Goal: Transaction & Acquisition: Purchase product/service

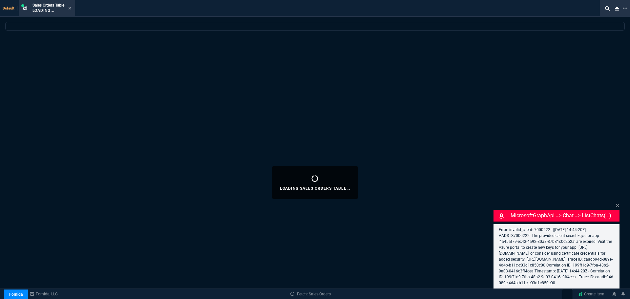
select select "4: SHAD"
select select
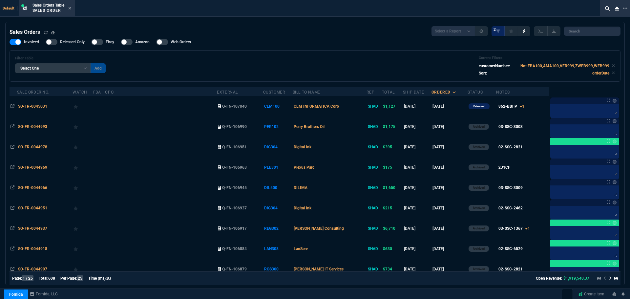
scroll to position [123, 0]
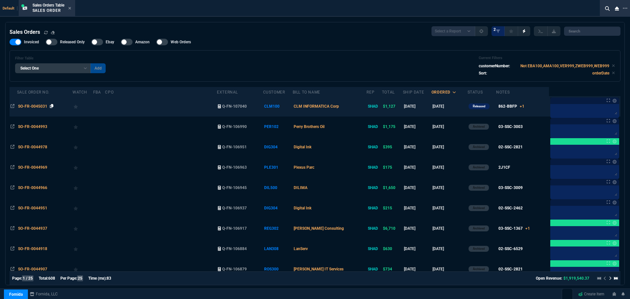
click at [54, 105] on icon at bounding box center [52, 106] width 4 height 4
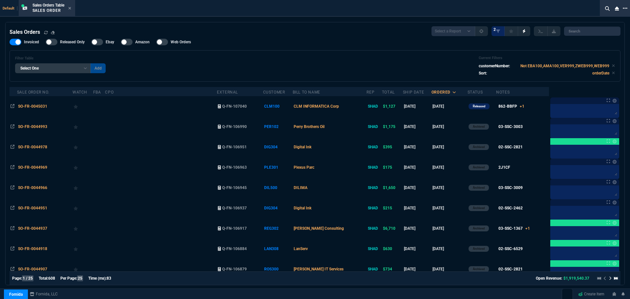
click at [627, 7] on icon at bounding box center [625, 8] width 5 height 5
click at [565, 13] on li "Open New Tab" at bounding box center [592, 13] width 65 height 8
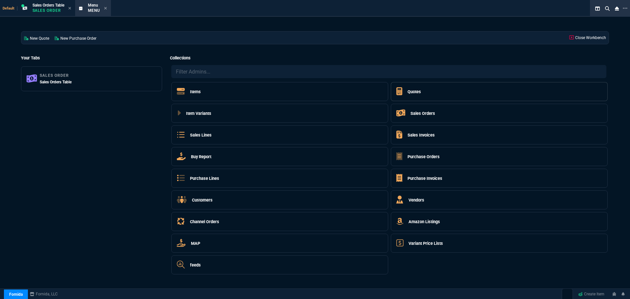
click at [413, 93] on h5 "Quotes" at bounding box center [414, 92] width 13 height 6
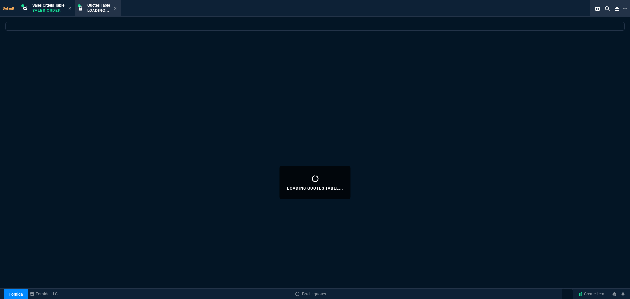
select select
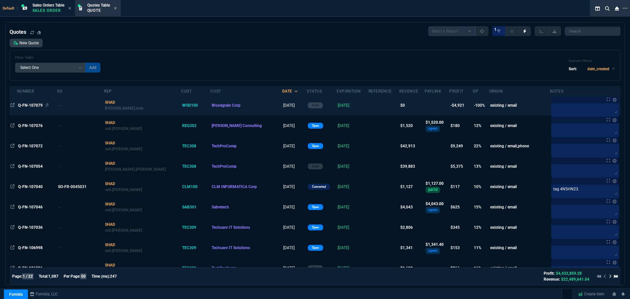
click at [23, 104] on span "Q-FN-107079" at bounding box center [30, 105] width 25 height 5
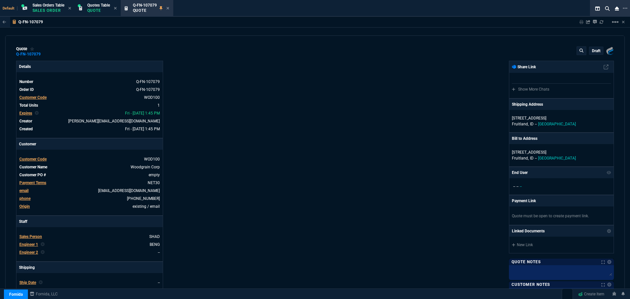
type input "-100"
type input "-4665"
type input "100"
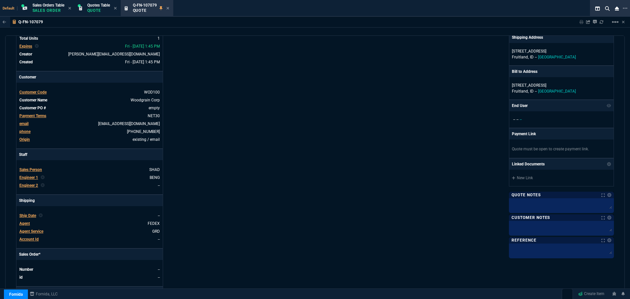
scroll to position [0, 0]
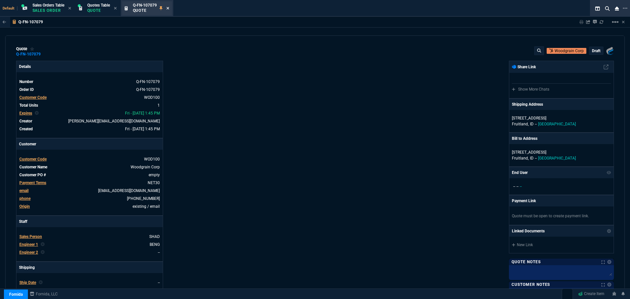
click at [168, 8] on icon at bounding box center [167, 8] width 3 height 4
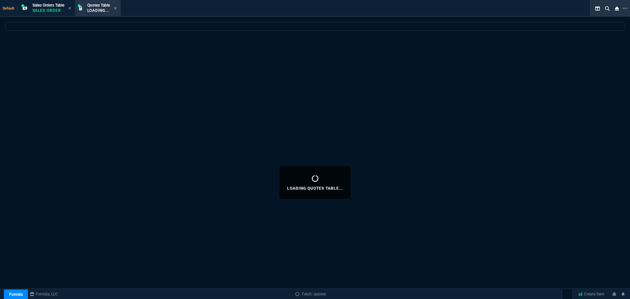
select select
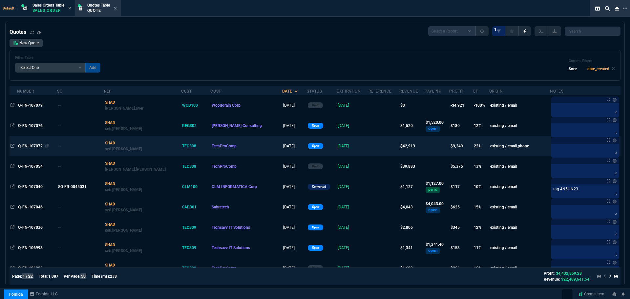
click at [31, 146] on span "Q-FN-107072" at bounding box center [30, 146] width 25 height 5
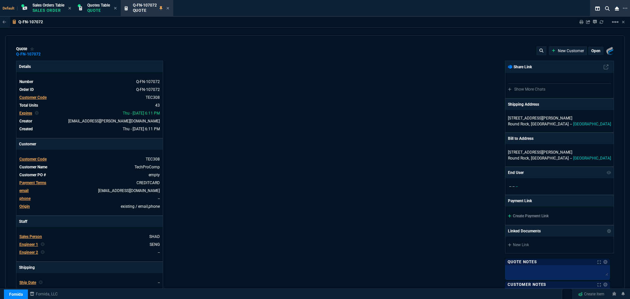
type input "21"
type input "2874"
type input "25"
type input "550"
type input "78"
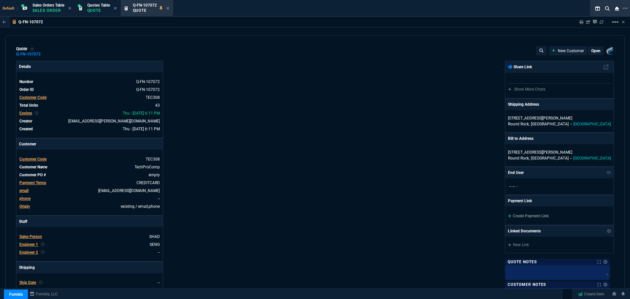
type input "175"
type input "25"
type input "115"
type input "50"
type input "25"
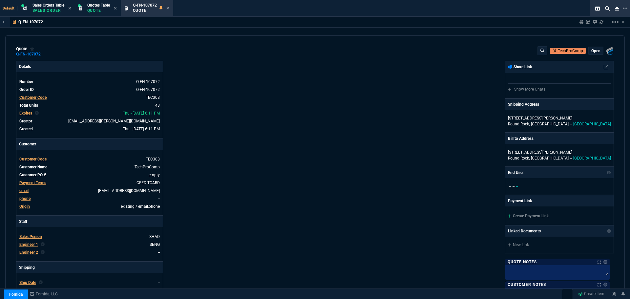
click at [592, 51] on p "open" at bounding box center [596, 50] width 9 height 5
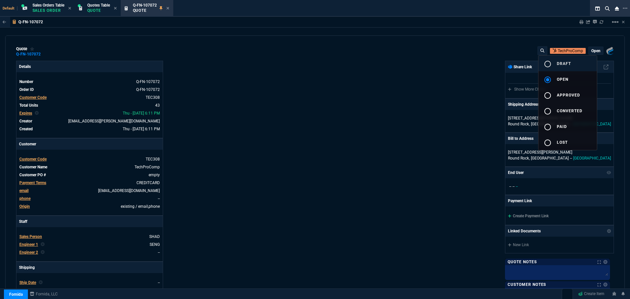
click at [560, 63] on span "draft" at bounding box center [564, 63] width 14 height 5
click at [429, 95] on div at bounding box center [315, 149] width 630 height 299
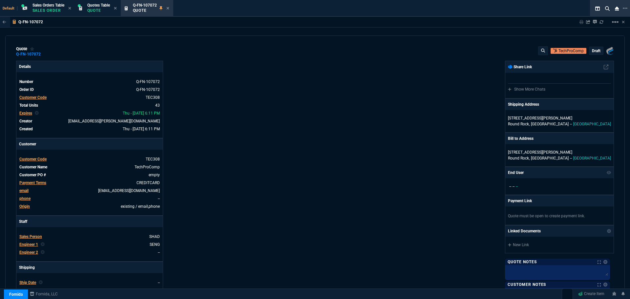
type input "21"
type input "2874"
type input "25"
type input "550"
type input "78"
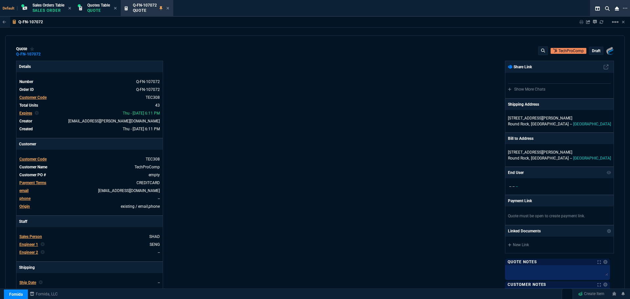
type input "175"
type input "25"
type input "115"
type input "50"
type input "25"
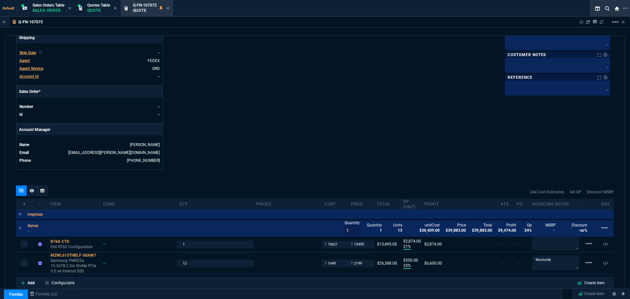
scroll to position [414, 0]
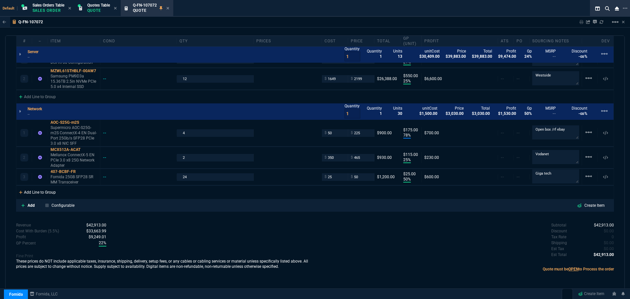
click at [32, 193] on div "Add Line to Group" at bounding box center [37, 192] width 42 height 12
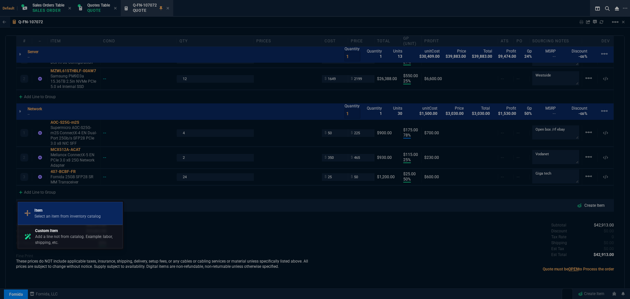
click at [44, 215] on p "Select an item from inventory catalog" at bounding box center [67, 216] width 66 height 6
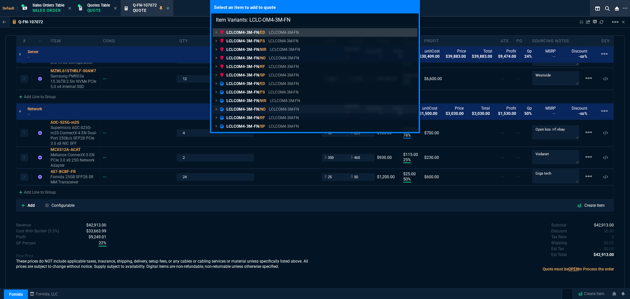
type input "Item Variants: LCLC-OM4-3M-FN"
click at [230, 108] on p "LCLCOM4-3M-FN /NO" at bounding box center [243, 109] width 46 height 6
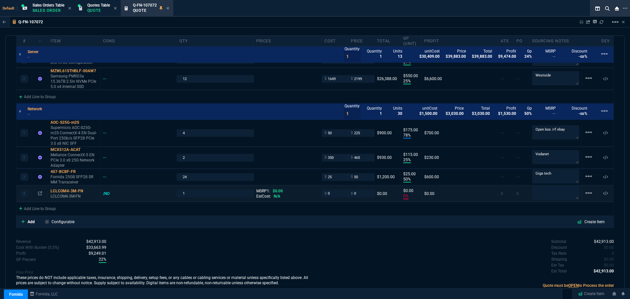
type input "21"
type input "2874"
type input "25"
type input "550"
type input "78"
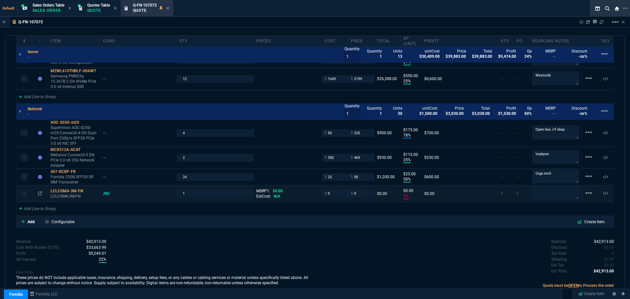
type input "175"
type input "25"
type input "115"
type input "50"
type input "25"
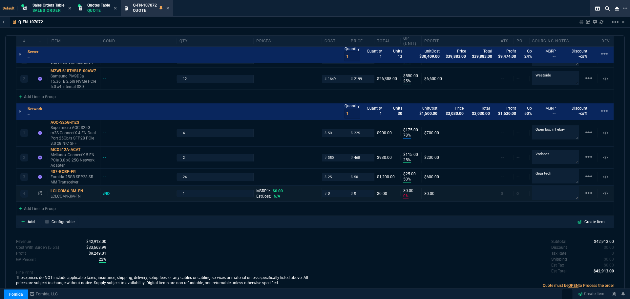
type input "0"
click at [363, 195] on input "0" at bounding box center [361, 194] width 21 height 8
type input "17"
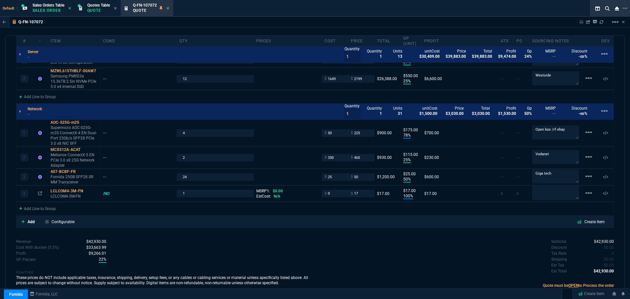
type input "100"
type input "17"
click at [627, 9] on icon at bounding box center [625, 8] width 5 height 5
click at [567, 15] on li "Open New Tab" at bounding box center [592, 15] width 65 height 8
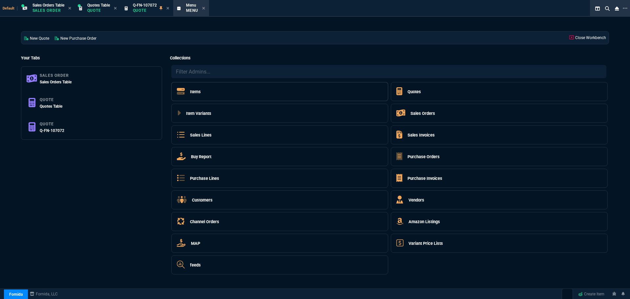
click at [198, 93] on h5 "Items" at bounding box center [195, 92] width 11 height 6
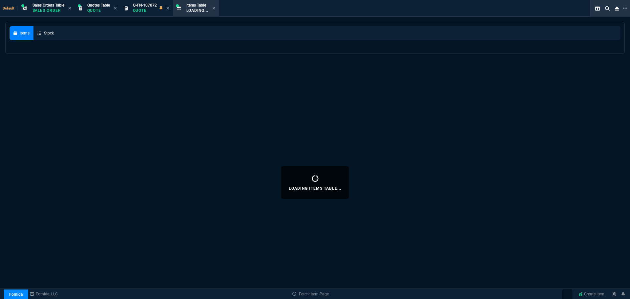
select select
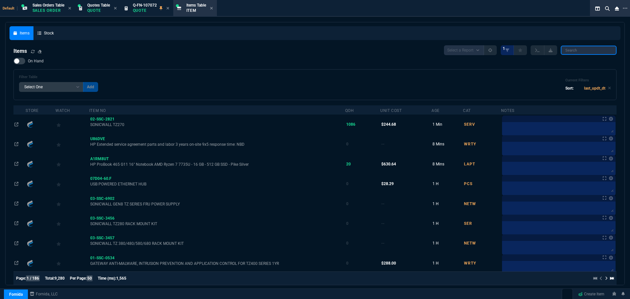
click at [573, 51] on input "search" at bounding box center [589, 50] width 56 height 9
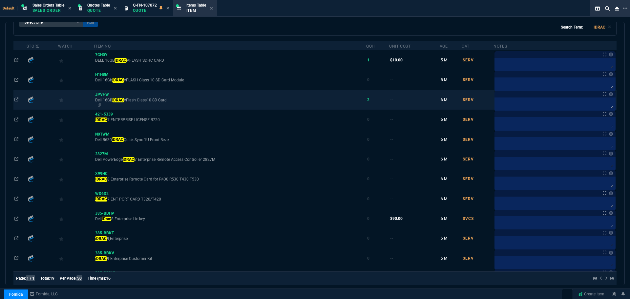
scroll to position [66, 0]
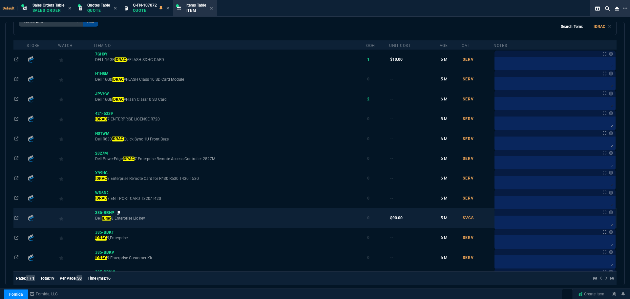
type input "IDRAC"
click at [120, 213] on icon at bounding box center [119, 213] width 4 height 4
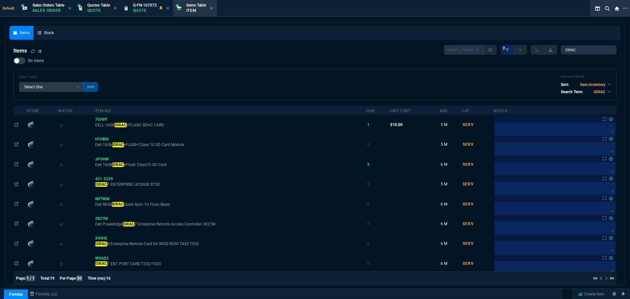
scroll to position [0, 0]
click at [606, 50] on input "IDRAC" at bounding box center [589, 50] width 56 height 9
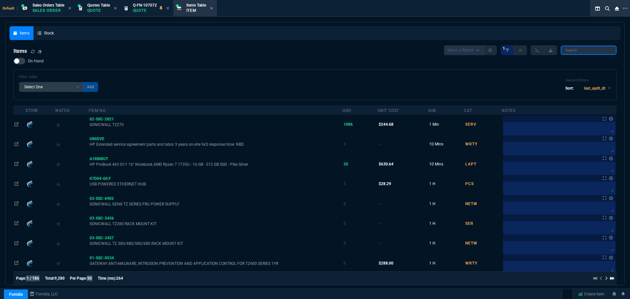
click at [589, 51] on input "search" at bounding box center [589, 50] width 56 height 9
select select "23: SHAD"
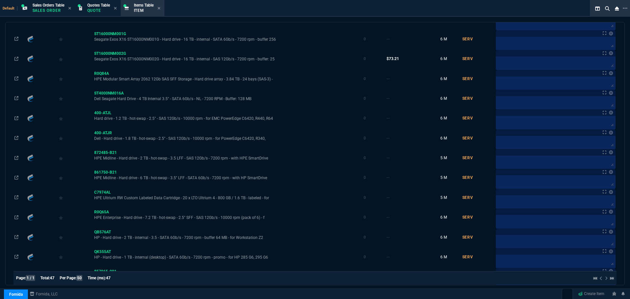
scroll to position [786, 0]
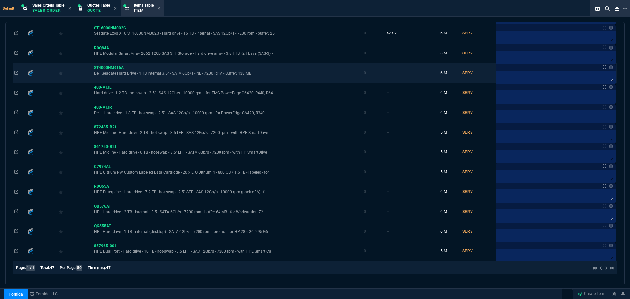
type input "7.68 TB"
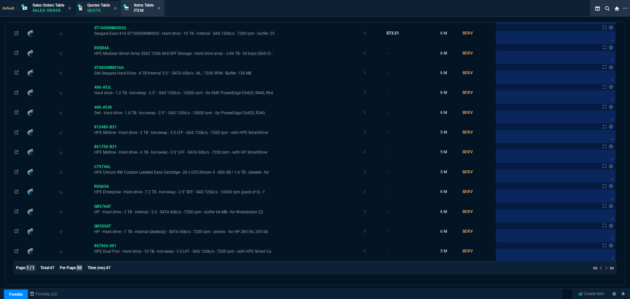
click at [104, 9] on p "Quote" at bounding box center [98, 10] width 23 height 5
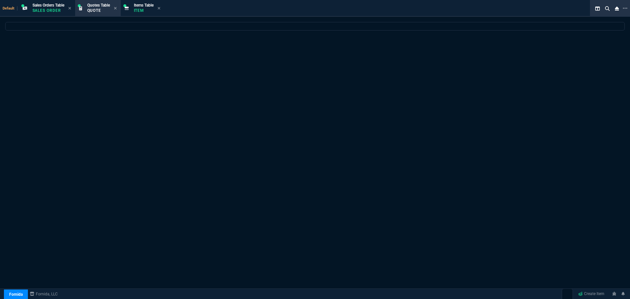
scroll to position [0, 0]
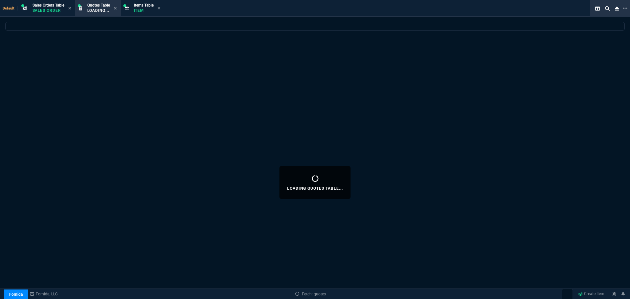
select select
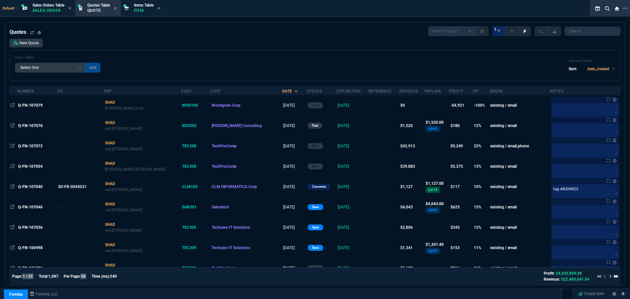
drag, startPoint x: 30, startPoint y: 144, endPoint x: 37, endPoint y: 148, distance: 8.2
click at [30, 144] on span "Q-FN-107072" at bounding box center [30, 146] width 25 height 5
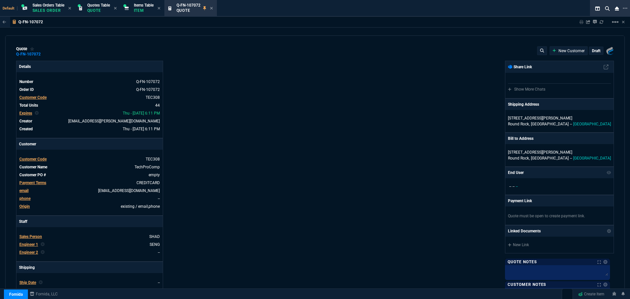
type input "21"
type input "2874"
type input "25"
type input "550"
type input "78"
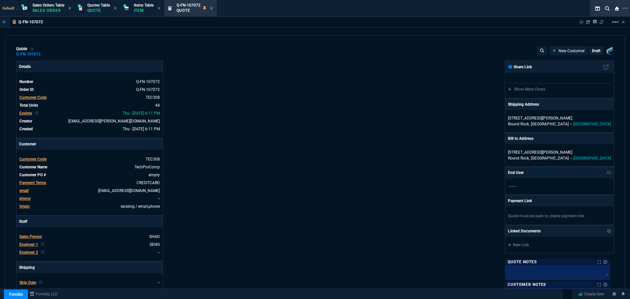
type input "175"
type input "25"
type input "115"
type input "50"
type input "25"
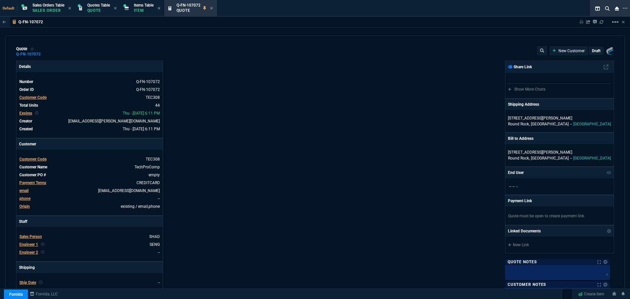
type input "100"
type input "17"
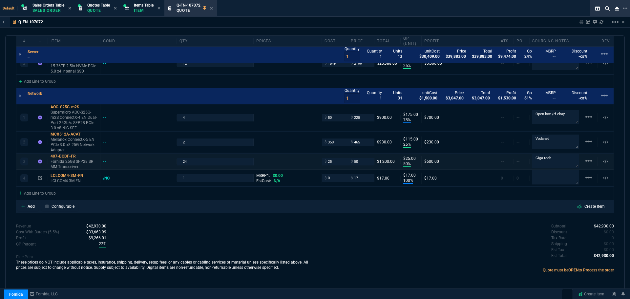
scroll to position [431, 0]
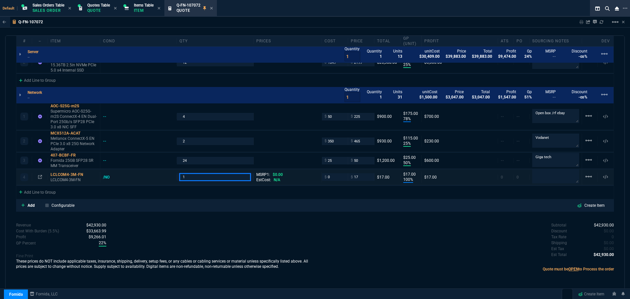
click at [193, 179] on input "1" at bounding box center [215, 177] width 71 height 8
type input "12"
click at [203, 229] on div "Revenue $42,930.00 Cost $31,909.00 Cost With Burden (5.5%) $33,663.99 Profit $9…" at bounding box center [165, 249] width 299 height 54
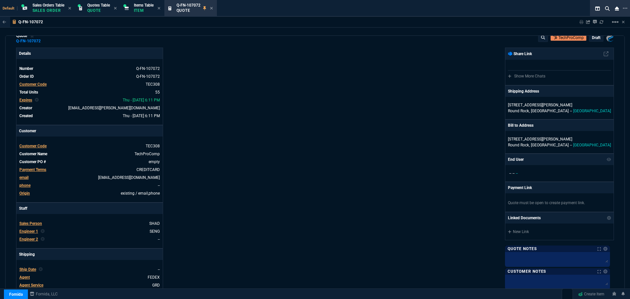
scroll to position [4, 0]
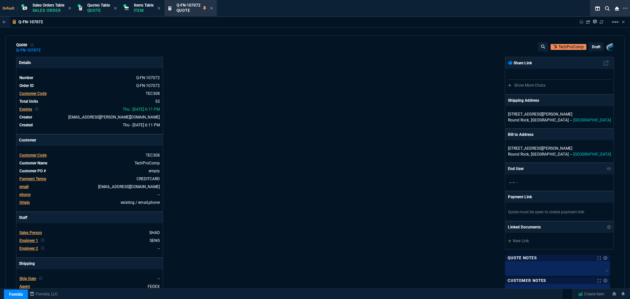
click at [593, 45] on p "draft" at bounding box center [596, 46] width 9 height 5
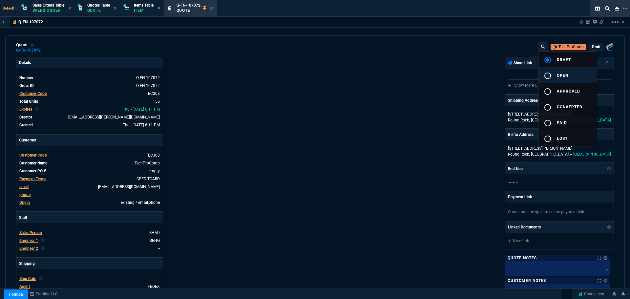
click at [553, 74] on div "radio_button_unchecked" at bounding box center [550, 76] width 13 height 8
click at [409, 119] on div at bounding box center [315, 149] width 630 height 299
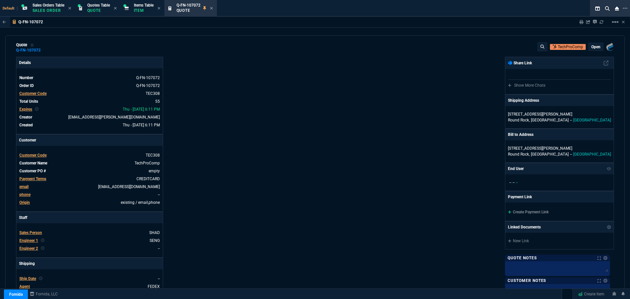
type input "21"
type input "2874"
type input "25"
type input "550"
type input "78"
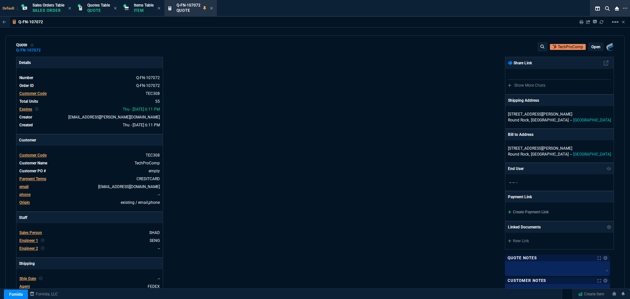
type input "175"
type input "25"
type input "115"
type input "50"
type input "25"
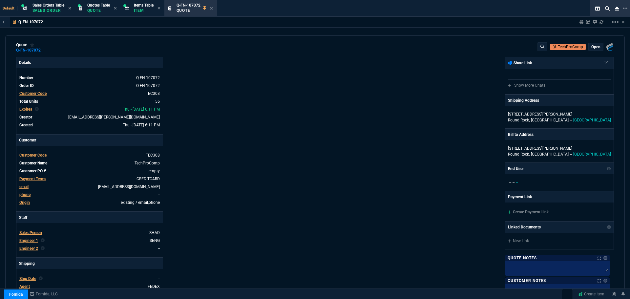
type input "100"
type input "17"
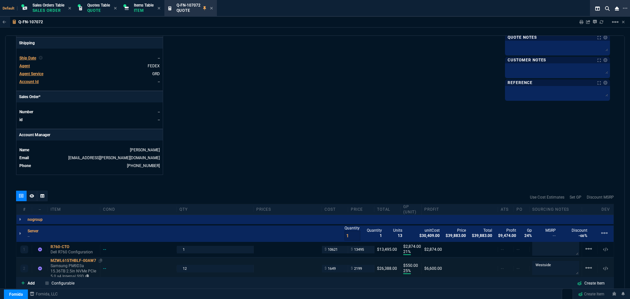
scroll to position [332, 0]
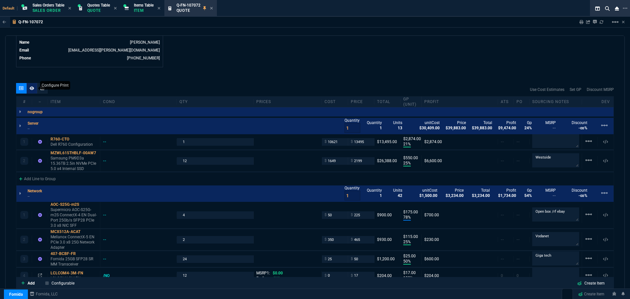
click at [28, 88] on div at bounding box center [32, 88] width 11 height 11
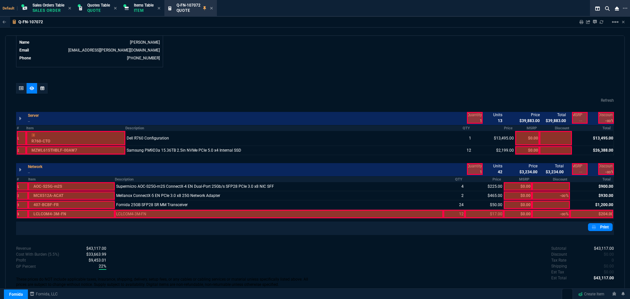
click at [139, 214] on div at bounding box center [279, 214] width 329 height 9
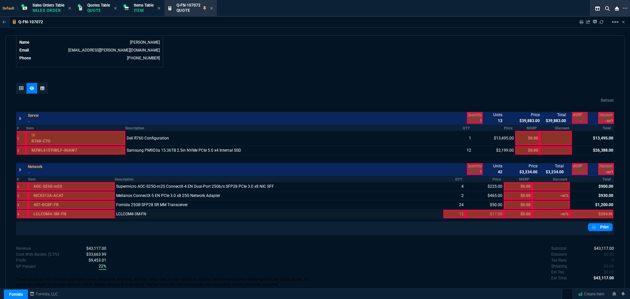
click at [452, 215] on div at bounding box center [455, 214] width 22 height 9
drag, startPoint x: 475, startPoint y: 215, endPoint x: 482, endPoint y: 214, distance: 7.7
click at [482, 214] on div at bounding box center [484, 214] width 39 height 9
click at [596, 214] on div at bounding box center [591, 214] width 43 height 9
click at [598, 229] on link "Print" at bounding box center [600, 227] width 25 height 8
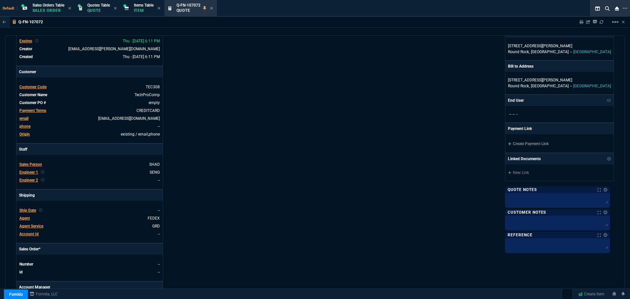
scroll to position [0, 0]
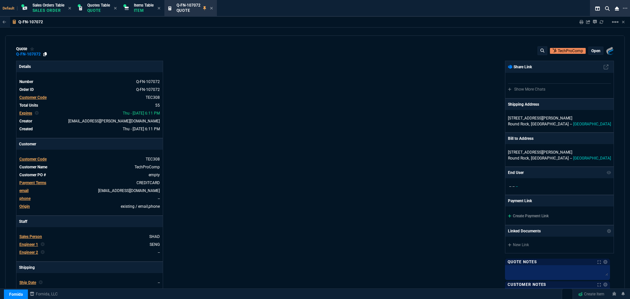
click at [44, 55] on icon at bounding box center [45, 54] width 4 height 4
click at [97, 7] on span "Quotes Table" at bounding box center [98, 5] width 23 height 5
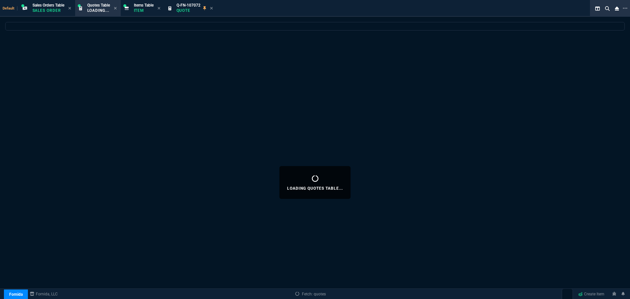
select select
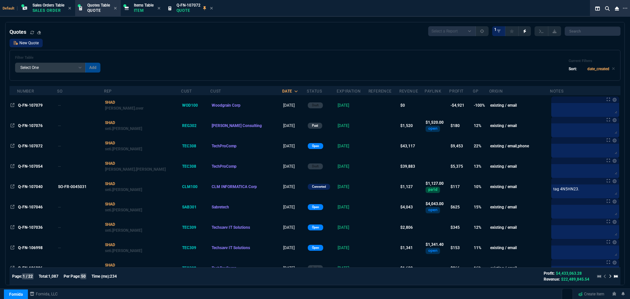
click at [33, 44] on link "New Quote" at bounding box center [26, 43] width 33 height 9
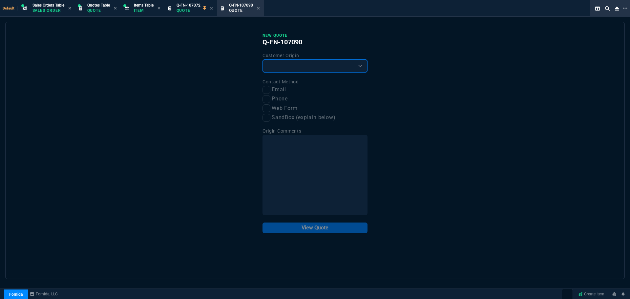
click at [291, 67] on select "Existing Customer Amazon Lead (first order) Website Lead (first order) Called (…" at bounding box center [315, 65] width 105 height 13
select select "existing"
click at [263, 60] on select "Existing Customer Amazon Lead (first order) Website Lead (first order) Called (…" at bounding box center [315, 65] width 105 height 13
click at [268, 90] on input "Email" at bounding box center [267, 90] width 8 height 8
checkbox input "true"
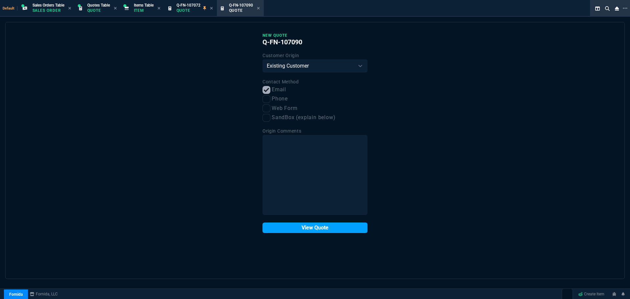
click at [304, 227] on button "View Quote" at bounding box center [315, 228] width 105 height 11
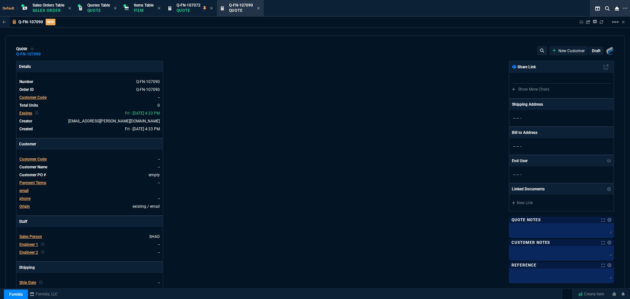
click at [33, 160] on span "Customer Code" at bounding box center [32, 159] width 27 height 5
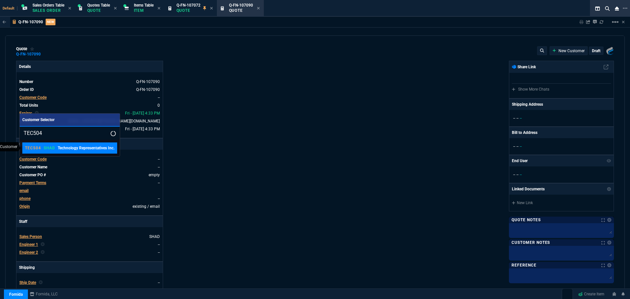
type input "TEC504"
click at [63, 147] on p "Technology Representatives Inc." at bounding box center [86, 148] width 57 height 6
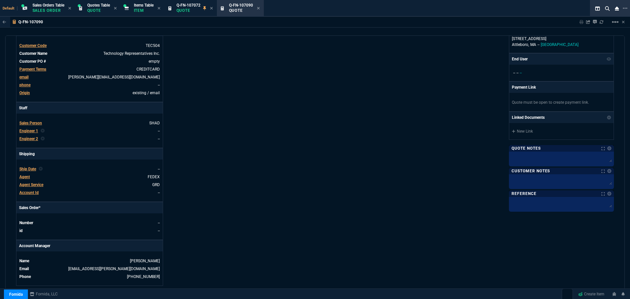
scroll to position [251, 0]
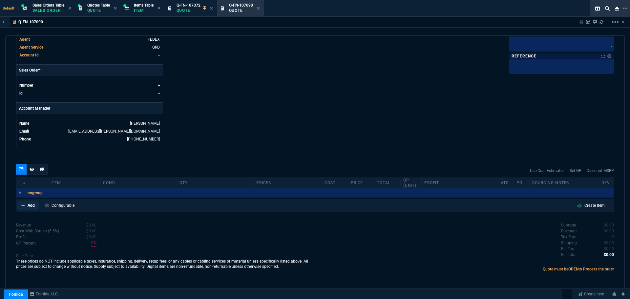
click at [29, 206] on p "Add" at bounding box center [31, 206] width 7 height 6
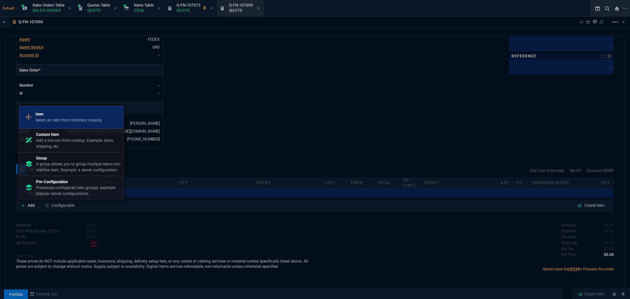
click at [55, 119] on p "Select an item from inventory catalog" at bounding box center [68, 120] width 66 height 6
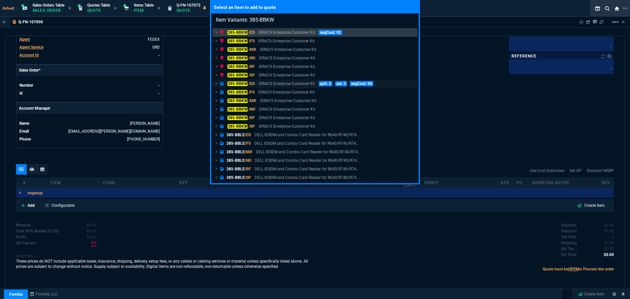
type input "Item Variants: 385-BBKW"
click at [240, 83] on mark "385-BBKW" at bounding box center [237, 83] width 20 height 5
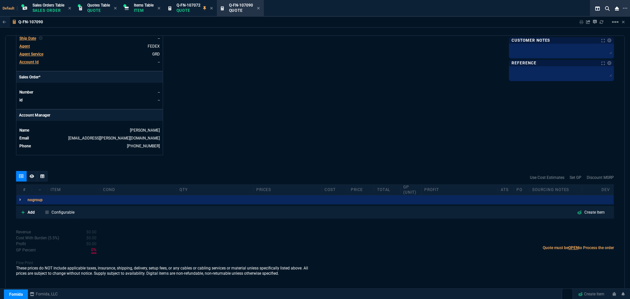
scroll to position [244, 0]
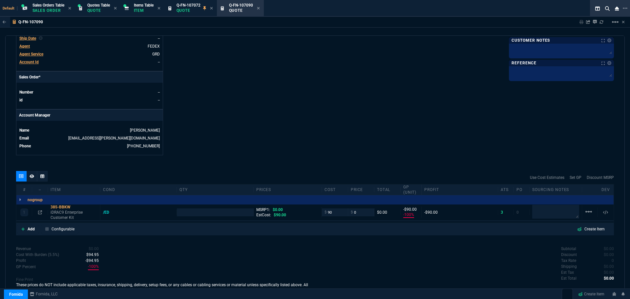
type input "-100"
type input "-90"
click at [186, 216] on input "number" at bounding box center [215, 212] width 71 height 8
type input "2"
click at [41, 213] on icon at bounding box center [40, 212] width 4 height 4
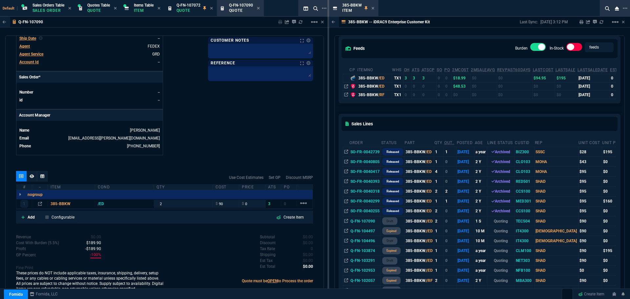
scroll to position [0, 0]
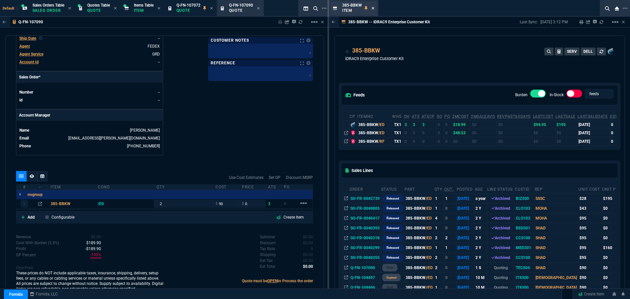
click at [372, 8] on icon at bounding box center [373, 8] width 3 height 4
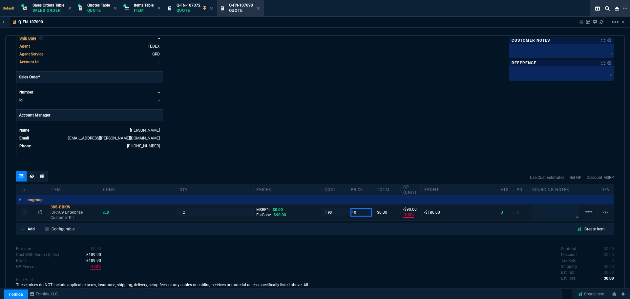
click at [358, 211] on input "0" at bounding box center [361, 212] width 21 height 8
type input "195"
type input "54"
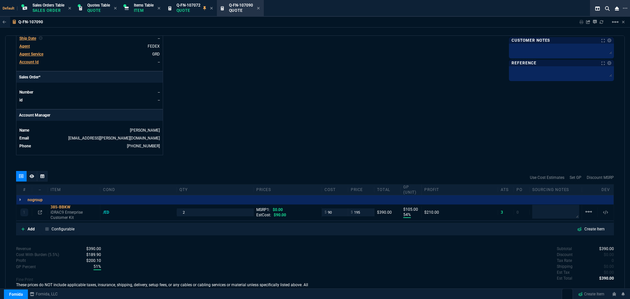
type input "105"
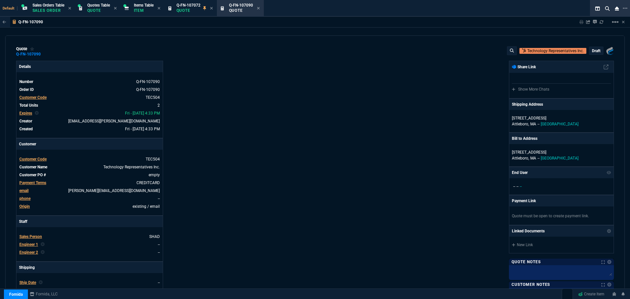
click at [592, 50] on p "draft" at bounding box center [596, 50] width 9 height 5
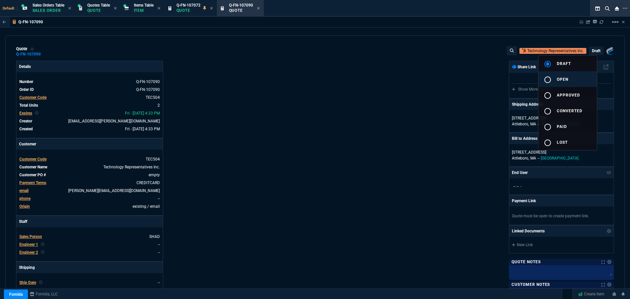
click at [561, 77] on span "open" at bounding box center [562, 79] width 11 height 5
click at [443, 125] on div at bounding box center [315, 149] width 630 height 299
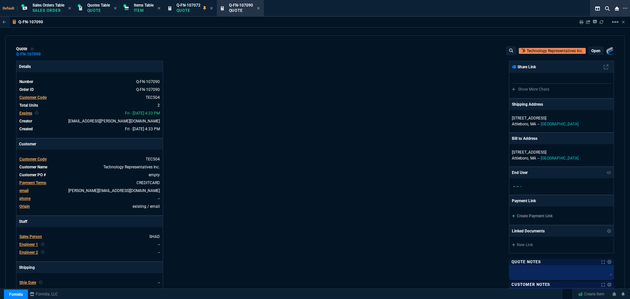
type input "54"
type input "105"
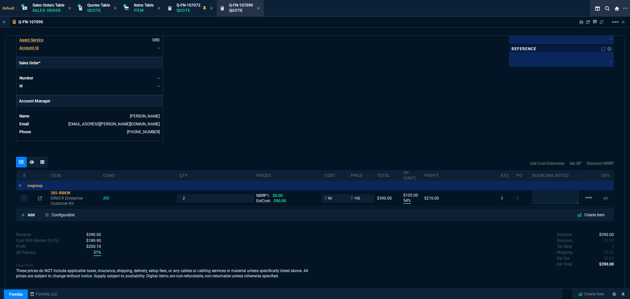
scroll to position [261, 0]
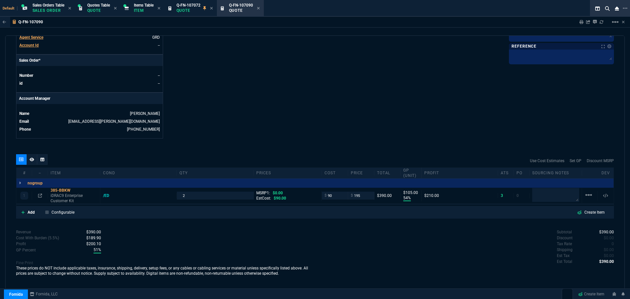
click at [30, 161] on icon at bounding box center [32, 160] width 5 height 4
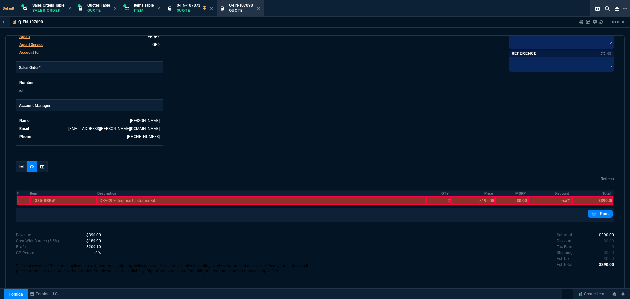
scroll to position [254, 0]
click at [103, 193] on th "Description" at bounding box center [261, 194] width 329 height 6
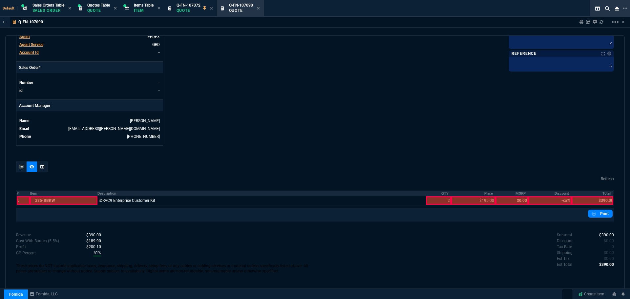
click at [440, 192] on th "QTY" at bounding box center [438, 194] width 25 height 6
drag, startPoint x: 480, startPoint y: 192, endPoint x: 507, endPoint y: 190, distance: 27.0
click at [482, 191] on th "Price" at bounding box center [473, 194] width 44 height 6
click at [605, 193] on th "Total" at bounding box center [593, 194] width 42 height 6
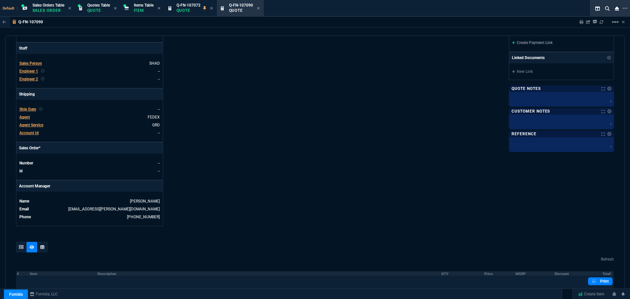
scroll to position [155, 0]
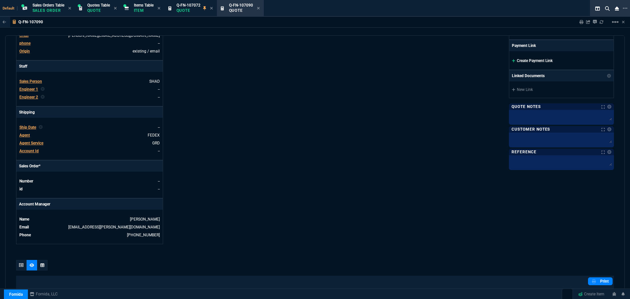
click at [530, 59] on link "Create Payment Link" at bounding box center [532, 60] width 41 height 5
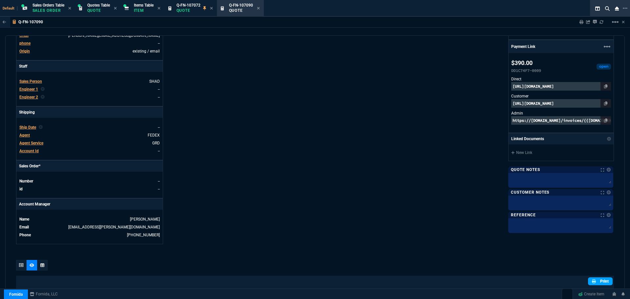
click at [593, 280] on icon at bounding box center [594, 281] width 4 height 4
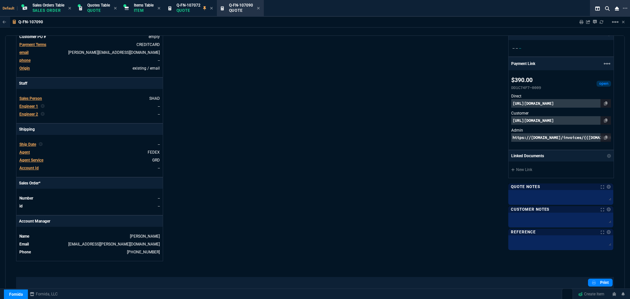
scroll to position [0, 0]
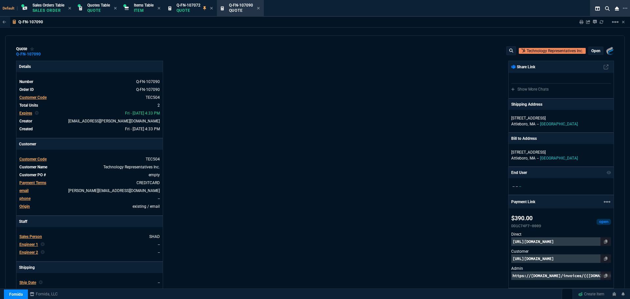
drag, startPoint x: 44, startPoint y: 55, endPoint x: 37, endPoint y: 58, distance: 7.4
click at [44, 55] on icon at bounding box center [45, 54] width 4 height 4
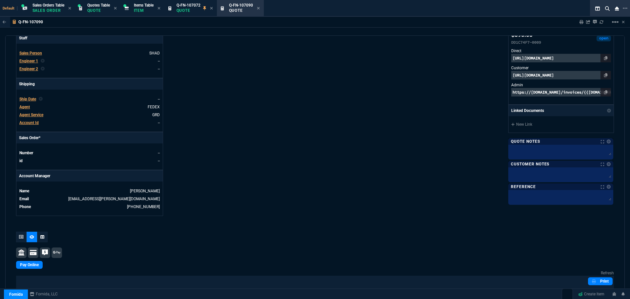
scroll to position [146, 0]
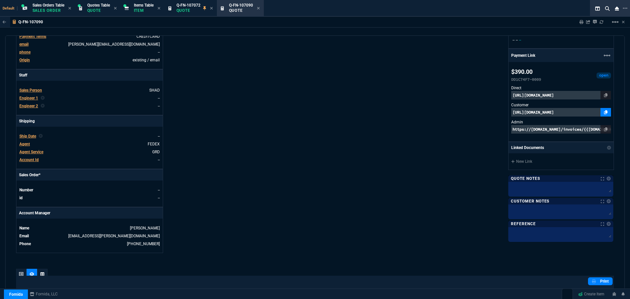
click at [604, 110] on icon at bounding box center [606, 112] width 4 height 4
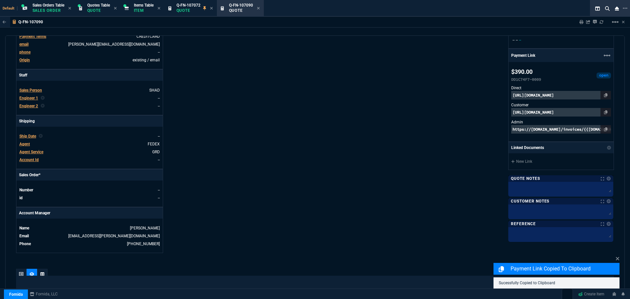
click at [582, 111] on p "[URL][DOMAIN_NAME]" at bounding box center [561, 112] width 100 height 9
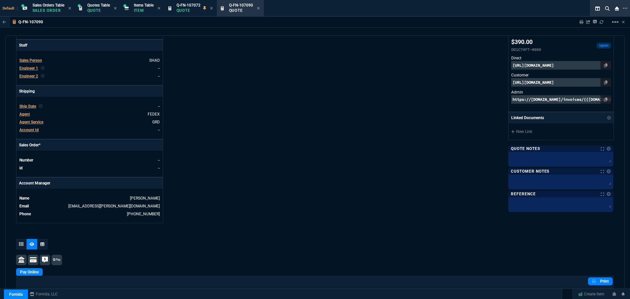
scroll to position [278, 0]
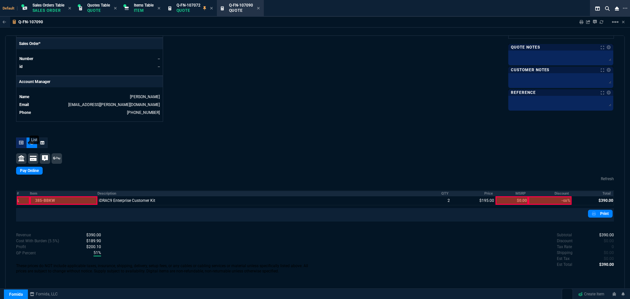
click at [22, 144] on icon at bounding box center [21, 143] width 5 height 4
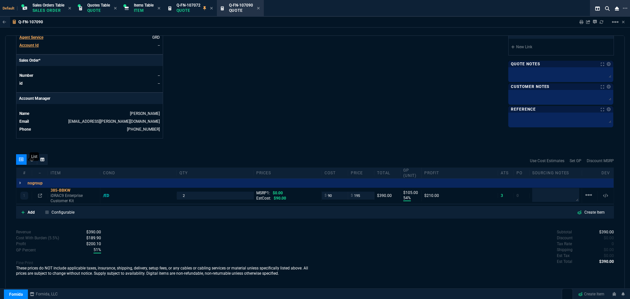
scroll to position [261, 0]
type input "54"
type input "105"
click at [39, 195] on icon at bounding box center [40, 196] width 4 height 4
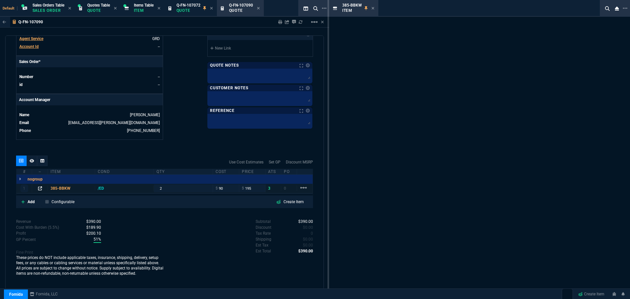
scroll to position [260, 0]
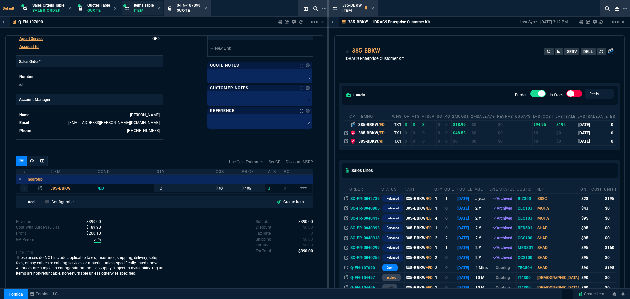
click at [149, 10] on p "Item" at bounding box center [144, 10] width 20 height 5
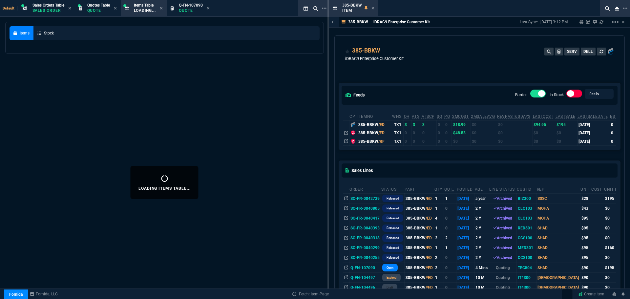
select select
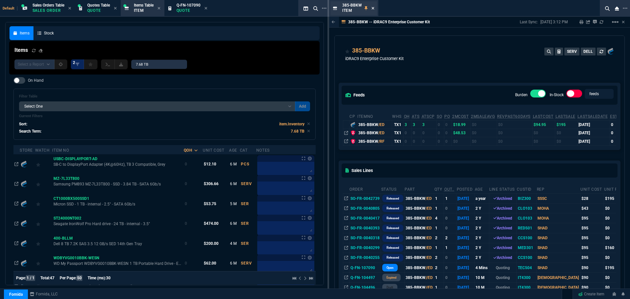
click at [373, 8] on icon at bounding box center [373, 8] width 3 height 4
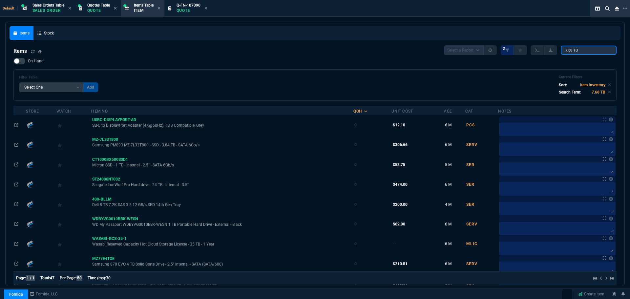
click at [590, 51] on input "7.68 TB" at bounding box center [589, 50] width 56 height 9
paste input "RVYD5-14G"
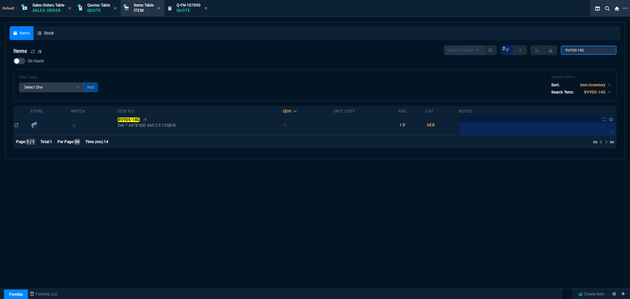
type input "RVYD5-14G"
click at [135, 119] on mark "RVYD5-14G" at bounding box center [129, 120] width 22 height 5
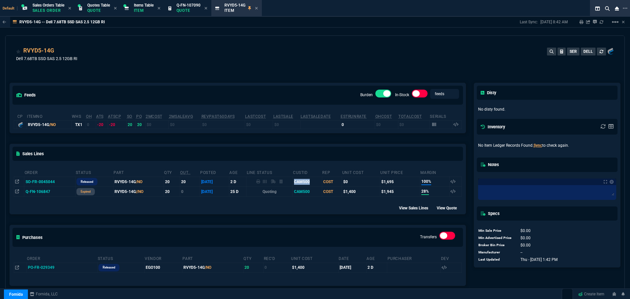
drag, startPoint x: 294, startPoint y: 182, endPoint x: 312, endPoint y: 182, distance: 18.4
click at [312, 182] on tr "SO-FR-0045044 Released RVYD5-14G /NO 20 20 [DATE] 2 D CAM500 COST $0 $1,695 100%" at bounding box center [238, 182] width 448 height 10
copy td "CAM500"
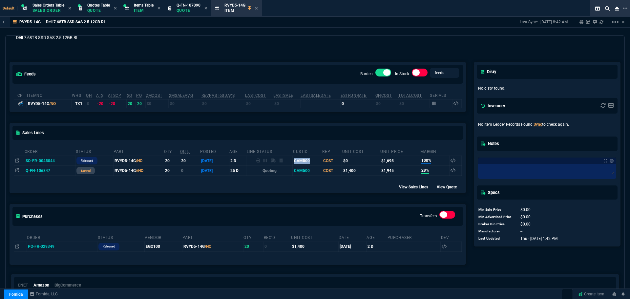
scroll to position [74, 0]
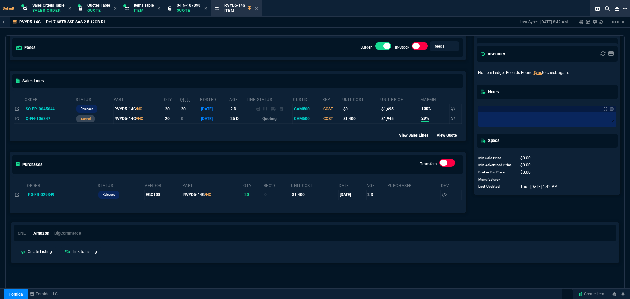
click at [625, 8] on icon at bounding box center [625, 8] width 5 height 5
click at [568, 13] on li "Open New Tab" at bounding box center [591, 13] width 65 height 8
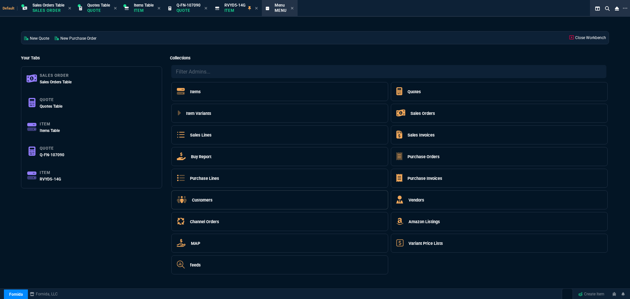
click at [198, 198] on h5 "Customers" at bounding box center [202, 200] width 21 height 6
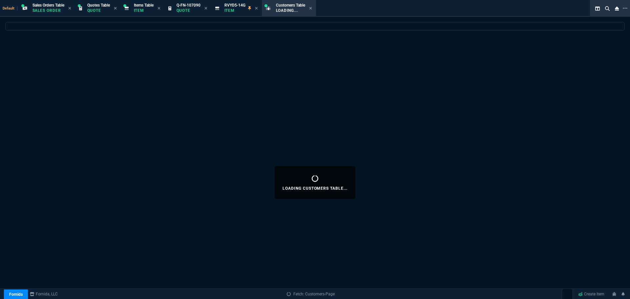
select select
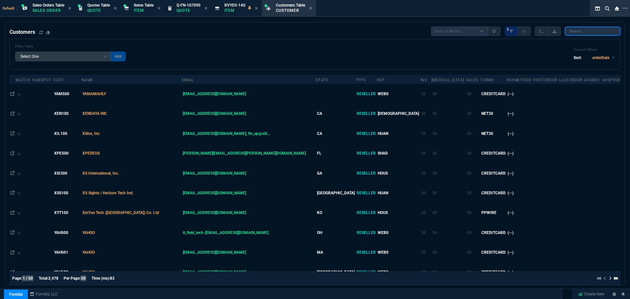
click at [585, 33] on input "search" at bounding box center [593, 31] width 56 height 9
paste input "CAM500"
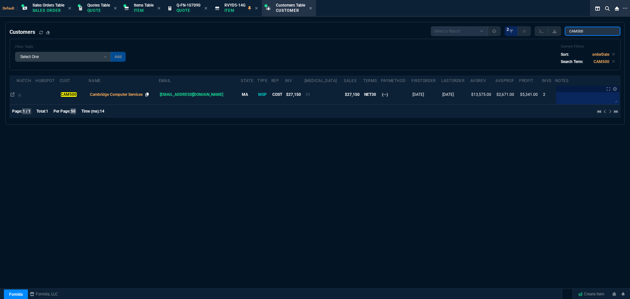
type input "CAM500"
click at [149, 94] on icon at bounding box center [147, 95] width 4 height 4
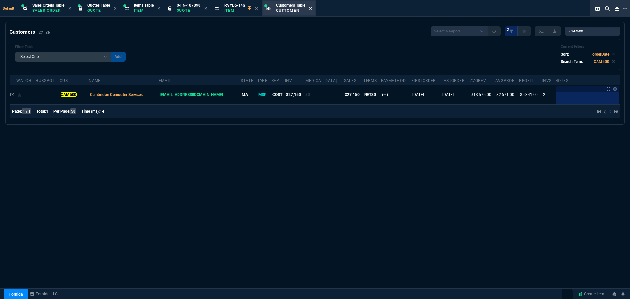
click at [312, 9] on icon at bounding box center [310, 8] width 3 height 3
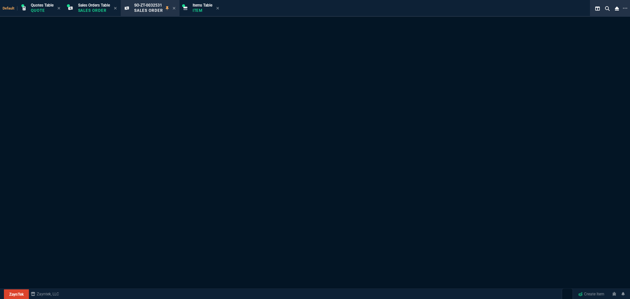
select select "4: SHAD"
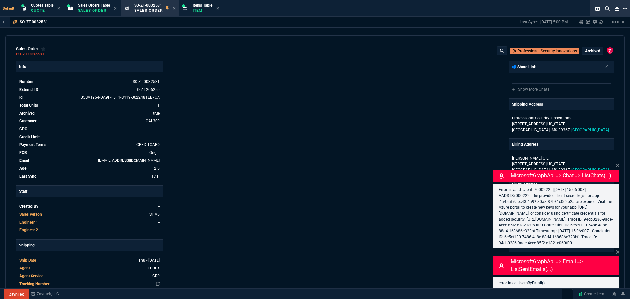
click at [626, 9] on icon at bounding box center [625, 8] width 5 height 5
click at [581, 12] on li "Open New Tab" at bounding box center [591, 14] width 65 height 8
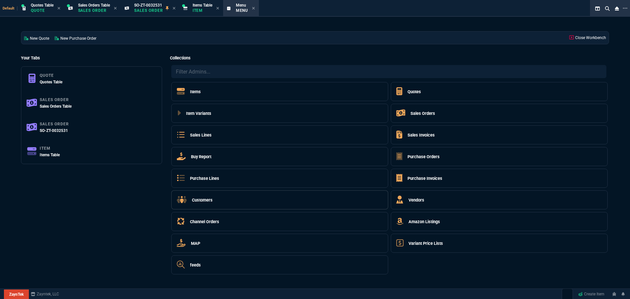
click at [202, 200] on h5 "Customers" at bounding box center [202, 200] width 21 height 6
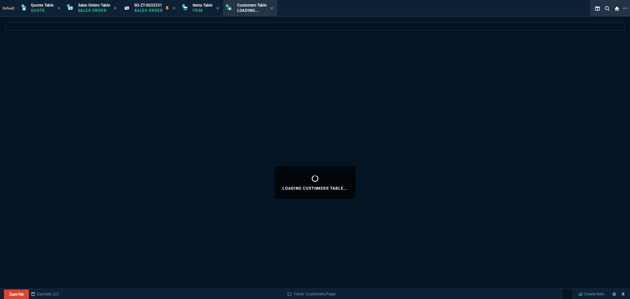
select select
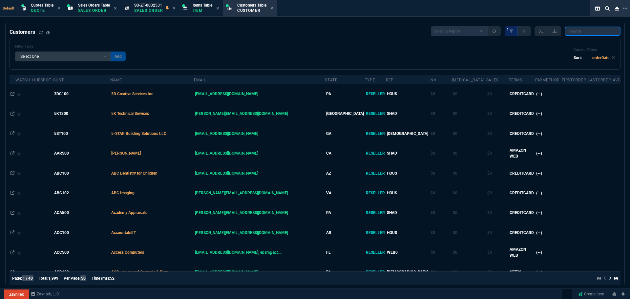
click at [582, 32] on input "search" at bounding box center [593, 31] width 56 height 9
paste input "CAL300"
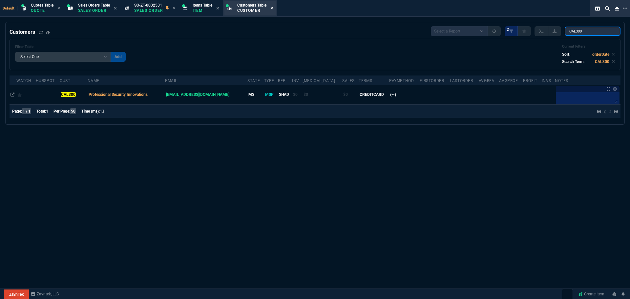
type input "CAL300"
click at [273, 9] on icon at bounding box center [272, 8] width 3 height 4
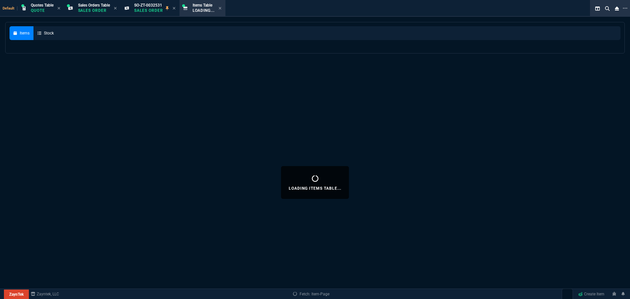
select select
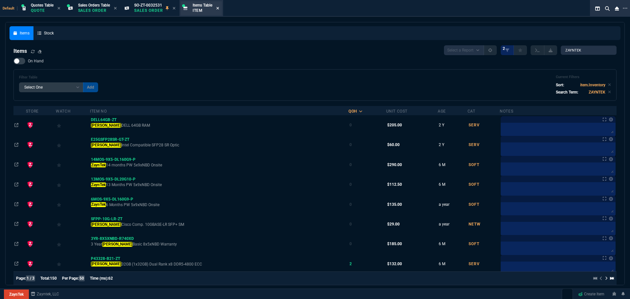
click at [219, 7] on icon at bounding box center [217, 8] width 3 height 3
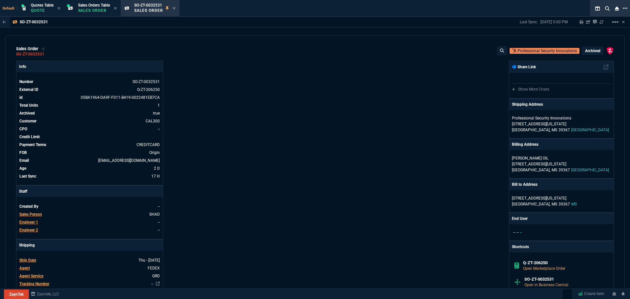
click at [625, 9] on icon at bounding box center [625, 8] width 5 height 5
click at [592, 14] on li "Open New Tab" at bounding box center [590, 14] width 65 height 8
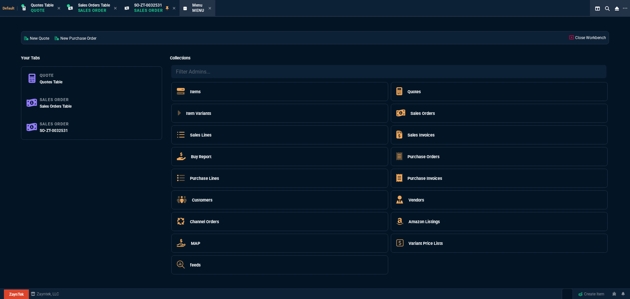
click at [81, 194] on div "Your Tabs Quote Quotes Table Sales Order Sales Orders Table Sales Order SO-ZT-0…" at bounding box center [91, 165] width 149 height 229
click at [86, 8] on p "Sales Order" at bounding box center [94, 10] width 32 height 5
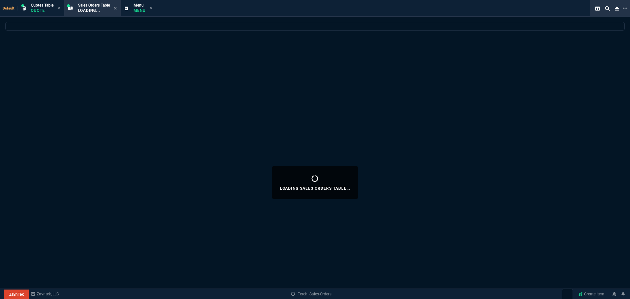
select select
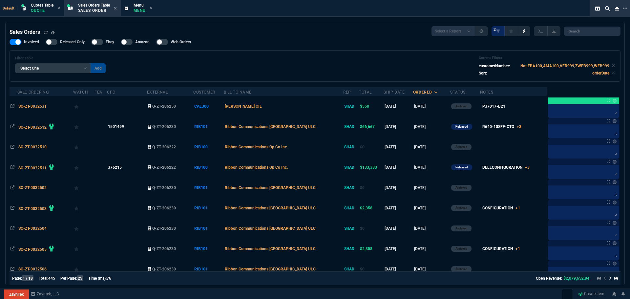
select select "4: SHAD"
select select
click at [35, 8] on p "Quote" at bounding box center [42, 10] width 23 height 5
select select "23: SHAD"
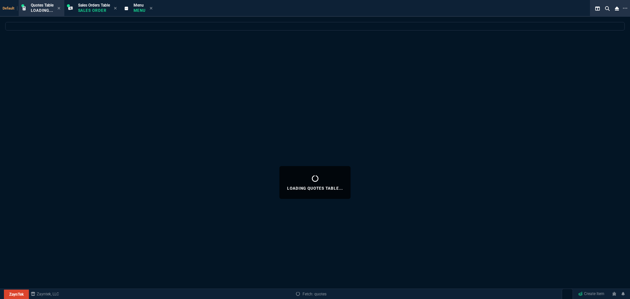
select select
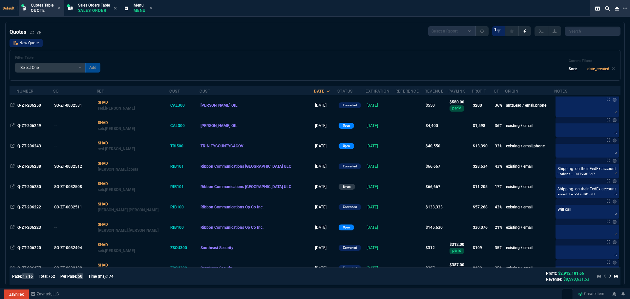
click at [33, 44] on link "New Quote" at bounding box center [26, 43] width 33 height 9
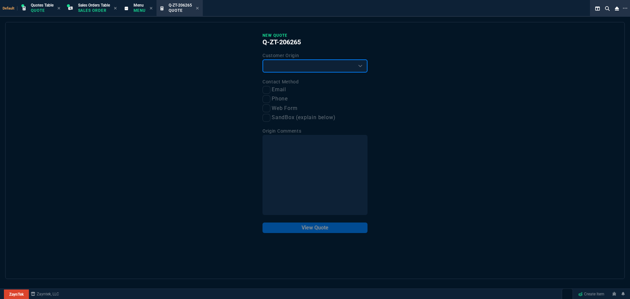
click at [268, 63] on select "Existing Customer Amazon Lead (first order) Website Lead (first order) Called (…" at bounding box center [315, 65] width 105 height 13
select select "existing"
click at [263, 60] on select "Existing Customer Amazon Lead (first order) Website Lead (first order) Called (…" at bounding box center [315, 65] width 105 height 13
click at [269, 90] on input "Email" at bounding box center [267, 90] width 8 height 8
checkbox input "true"
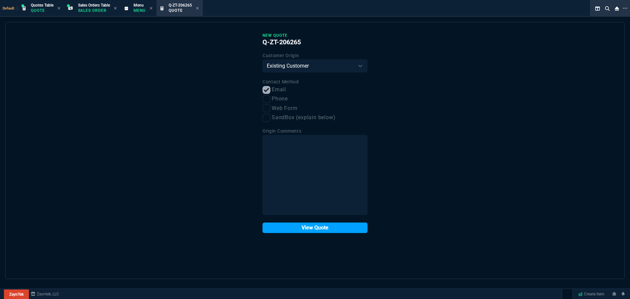
click at [319, 230] on button "View Quote" at bounding box center [315, 228] width 105 height 11
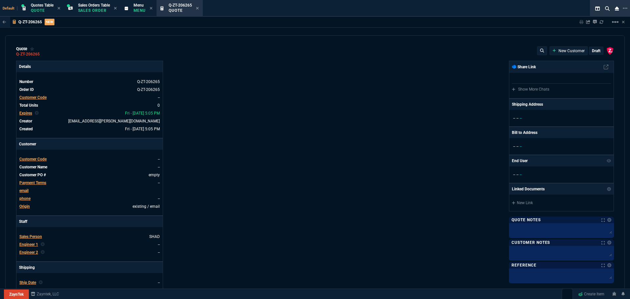
click at [30, 159] on span "Customer Code" at bounding box center [32, 159] width 27 height 5
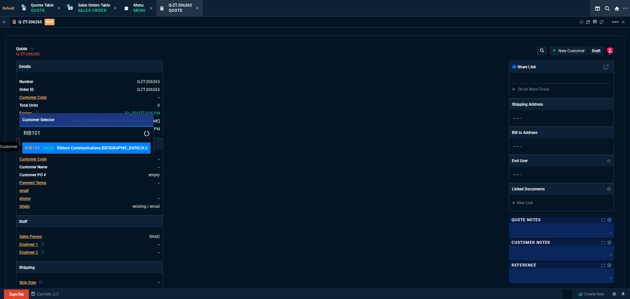
type input "RIB101"
click at [59, 149] on p "Ribbon Communications Canada ULC" at bounding box center [102, 148] width 91 height 6
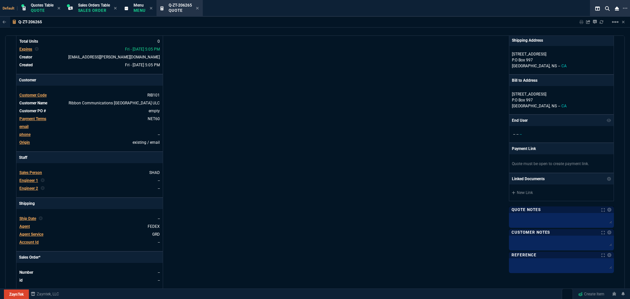
scroll to position [197, 0]
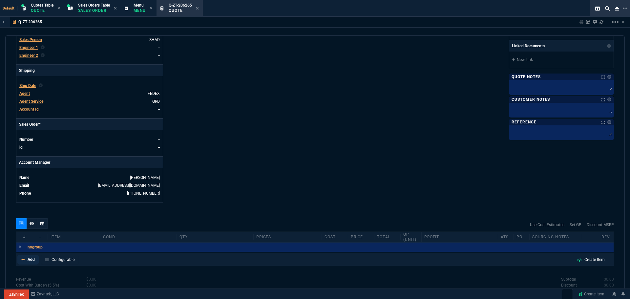
click at [31, 259] on p "Add" at bounding box center [31, 260] width 7 height 6
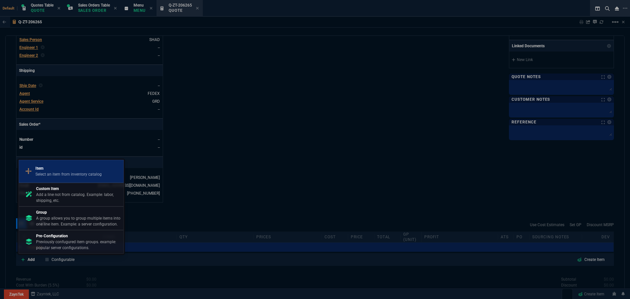
click at [60, 173] on p "Select an item from inventory catalog" at bounding box center [68, 174] width 66 height 6
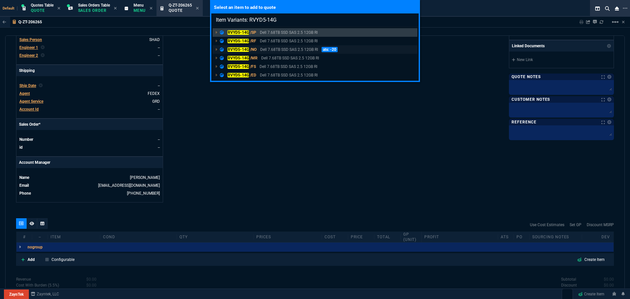
type input "Item Variants: RVYD5-14G"
click at [232, 49] on mark "RVYD5-14G" at bounding box center [238, 49] width 22 height 5
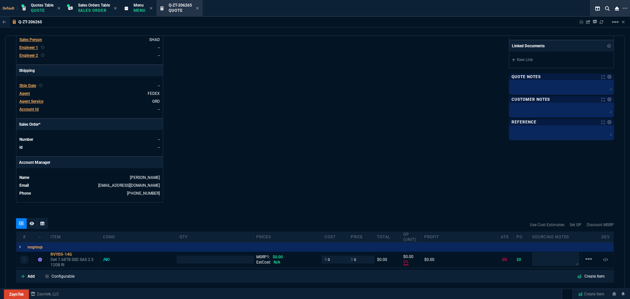
type input "0"
click at [39, 260] on icon at bounding box center [40, 260] width 4 height 4
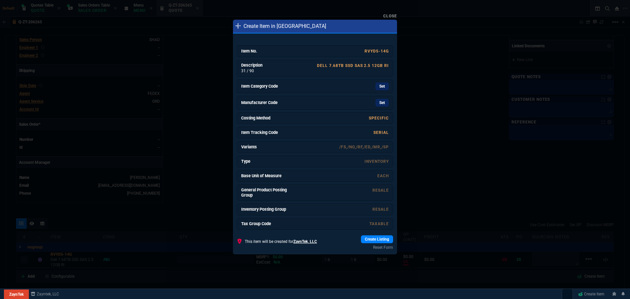
click at [390, 16] on link "Close" at bounding box center [390, 16] width 14 height 5
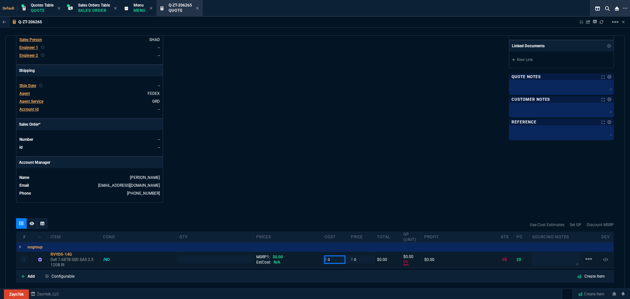
click at [330, 261] on input "0" at bounding box center [335, 260] width 21 height 8
type input "1400"
click at [551, 259] on textarea at bounding box center [555, 259] width 47 height 14
type input "1"
type input "1400"
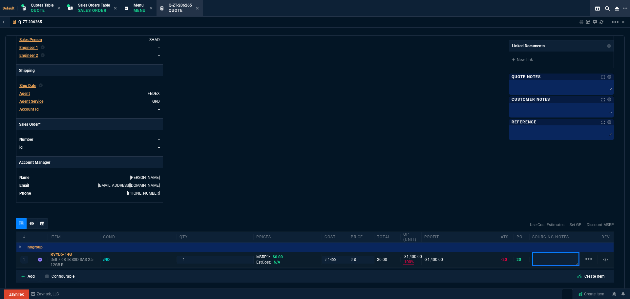
type input "-100"
type input "-1400"
type textarea "egoods"
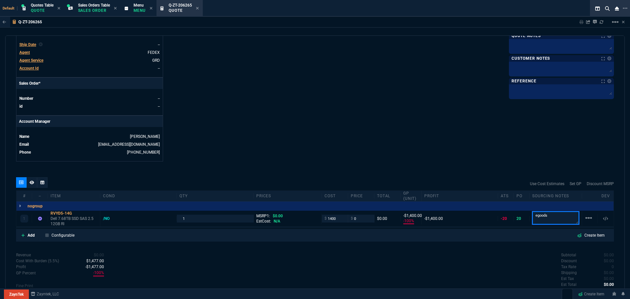
scroll to position [268, 0]
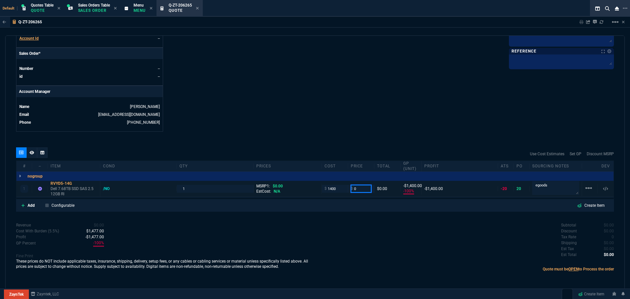
click at [357, 186] on input "0" at bounding box center [361, 189] width 21 height 8
type input "1695"
type input "17"
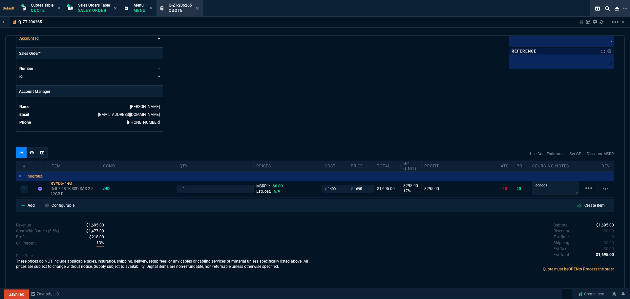
type input "295"
click at [76, 184] on icon at bounding box center [77, 184] width 4 height 4
click at [363, 189] on input "1695" at bounding box center [361, 189] width 21 height 8
type input "1750"
click at [381, 134] on div "quote Q-ZT-206265 draft ZaynTek, LLC 2609 Technology Dr Suite 200 Plano, TX 750…" at bounding box center [315, 162] width 620 height 254
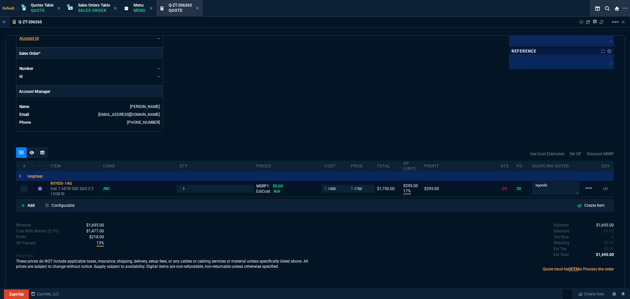
type input "1750"
type input "20"
type input "350"
drag, startPoint x: 542, startPoint y: 187, endPoint x: 401, endPoint y: 102, distance: 164.8
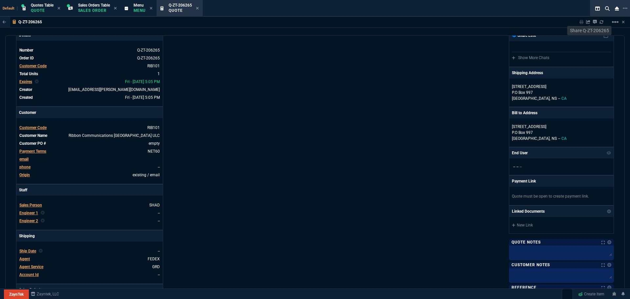
scroll to position [0, 0]
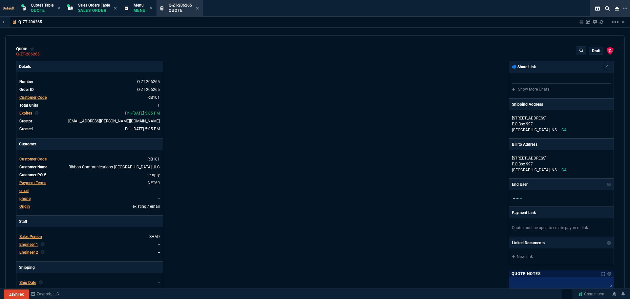
click at [594, 51] on p "draft" at bounding box center [596, 50] width 9 height 5
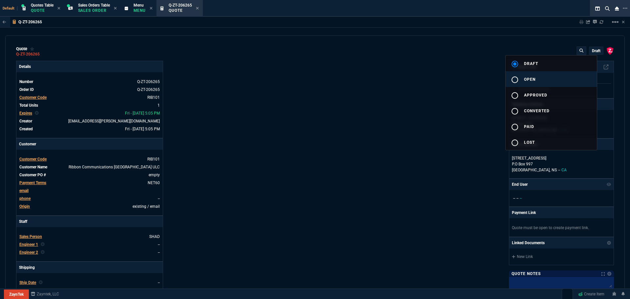
click at [532, 79] on span "open" at bounding box center [529, 79] width 11 height 5
type input "20"
type input "350"
click at [417, 97] on div at bounding box center [315, 149] width 630 height 299
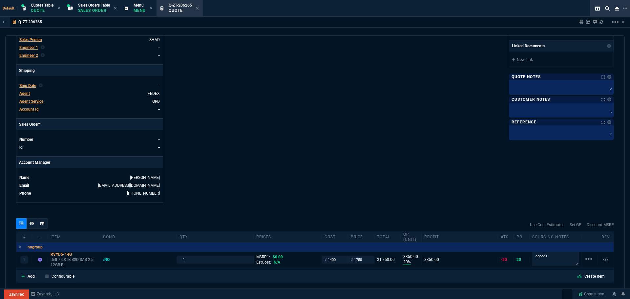
scroll to position [230, 0]
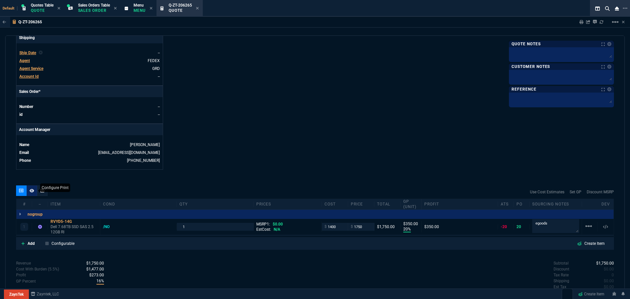
click at [32, 191] on icon at bounding box center [32, 191] width 5 height 4
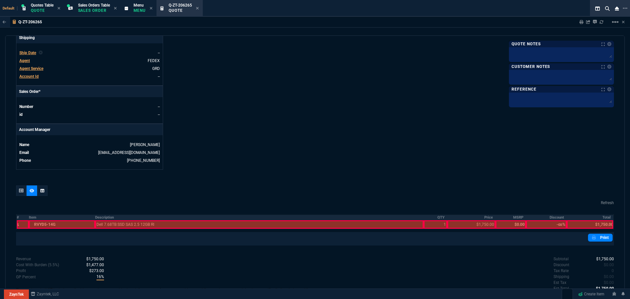
click at [18, 218] on th "#" at bounding box center [22, 218] width 12 height 6
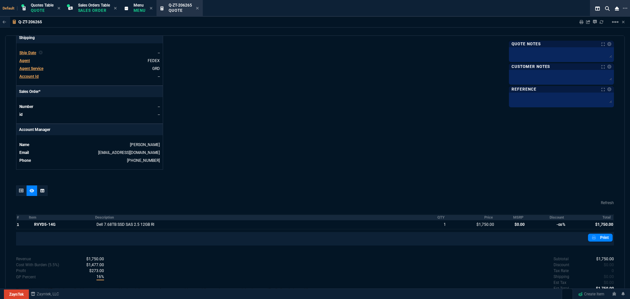
click at [552, 217] on th "Discount" at bounding box center [546, 218] width 41 height 6
click at [517, 217] on th "MSRP" at bounding box center [511, 218] width 31 height 6
click at [598, 239] on link "Print" at bounding box center [600, 238] width 25 height 8
click at [139, 9] on p "Menu" at bounding box center [140, 10] width 12 height 5
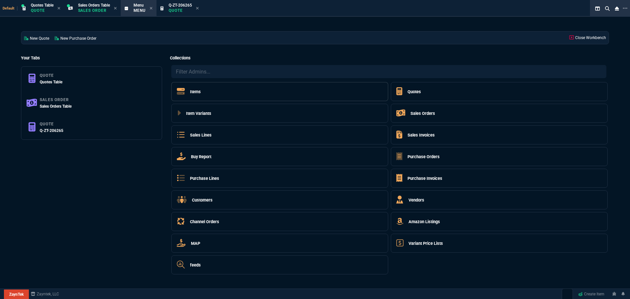
click at [194, 90] on h5 "Items" at bounding box center [195, 92] width 11 height 6
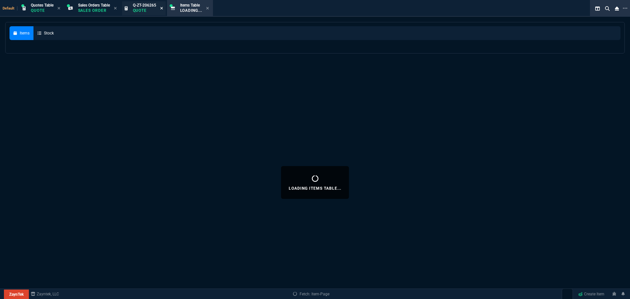
select select
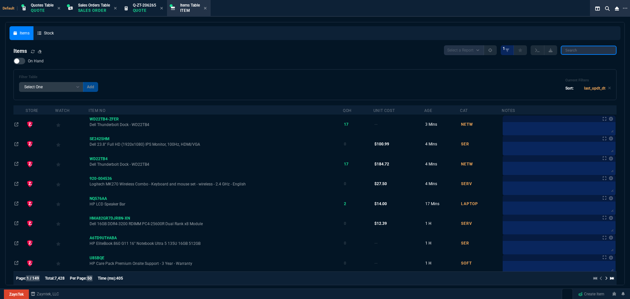
click at [580, 51] on input "search" at bounding box center [589, 50] width 56 height 9
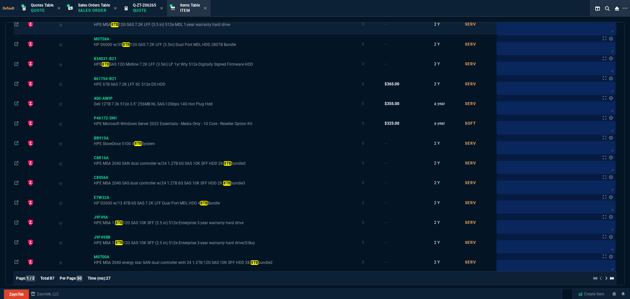
scroll to position [755, 0]
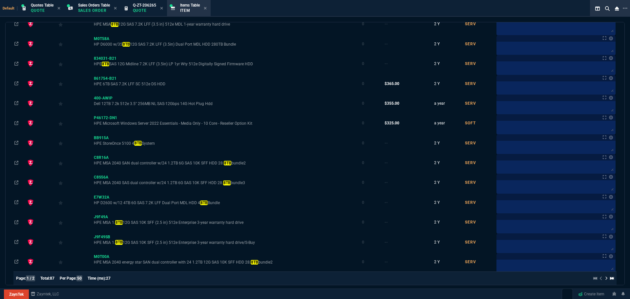
type input "8TB"
click at [207, 10] on icon at bounding box center [205, 8] width 3 height 4
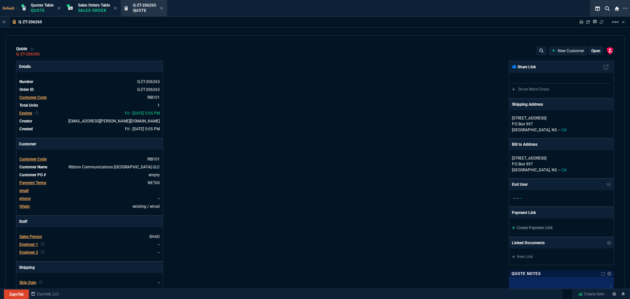
type input "20"
type input "350"
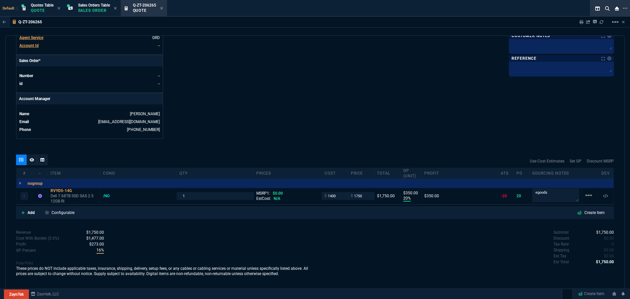
scroll to position [261, 0]
click at [78, 191] on icon at bounding box center [77, 190] width 4 height 4
